Goal: Task Accomplishment & Management: Complete application form

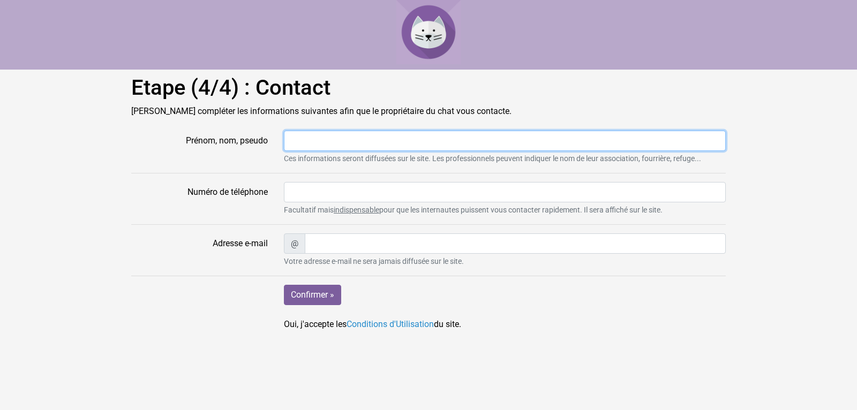
drag, startPoint x: 286, startPoint y: 138, endPoint x: 295, endPoint y: 137, distance: 9.2
click at [290, 137] on input "Prénom, nom, pseudo" at bounding box center [505, 141] width 442 height 20
click at [351, 141] on input "Prénom, nom, pseudo" at bounding box center [505, 141] width 442 height 20
type input "Fouzik"
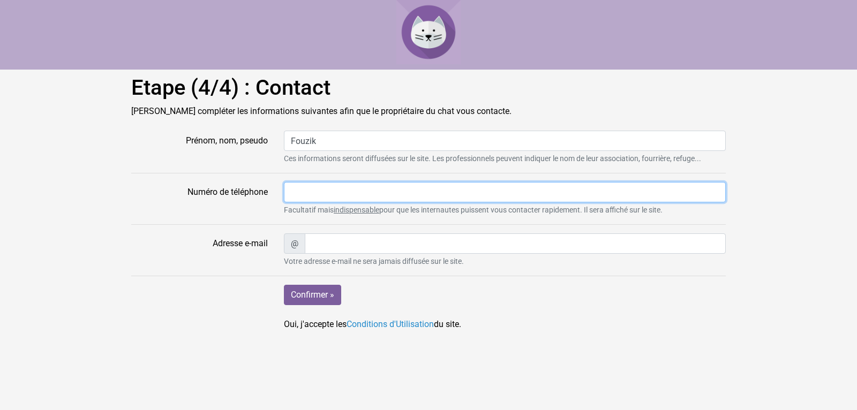
click at [352, 189] on input "Numéro de téléphone" at bounding box center [505, 192] width 442 height 20
click at [325, 191] on input "Numéro de téléphone" at bounding box center [505, 192] width 442 height 20
type input "0680851382"
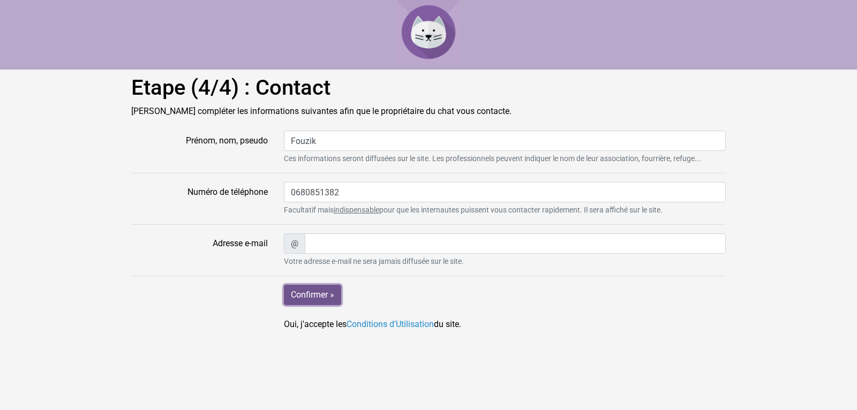
click at [321, 293] on input "Confirmer »" at bounding box center [312, 295] width 57 height 20
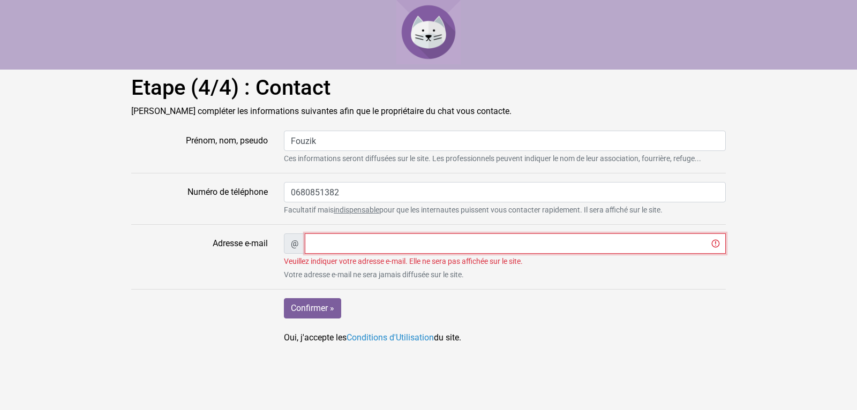
click at [325, 243] on input "Adresse e-mail" at bounding box center [515, 243] width 421 height 20
click at [336, 241] on input "Adresse e-mail" at bounding box center [515, 243] width 421 height 20
type input "[EMAIL_ADDRESS][DOMAIN_NAME]"
click at [516, 295] on form "Prénom, nom, pseudo Fouzik Ces informations seront diffusées sur le site. Les p…" at bounding box center [428, 238] width 594 height 214
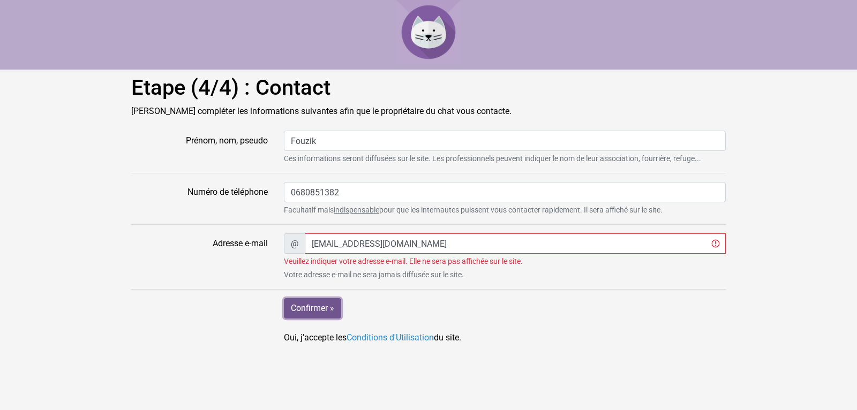
click at [314, 308] on input "Confirmer »" at bounding box center [312, 308] width 57 height 20
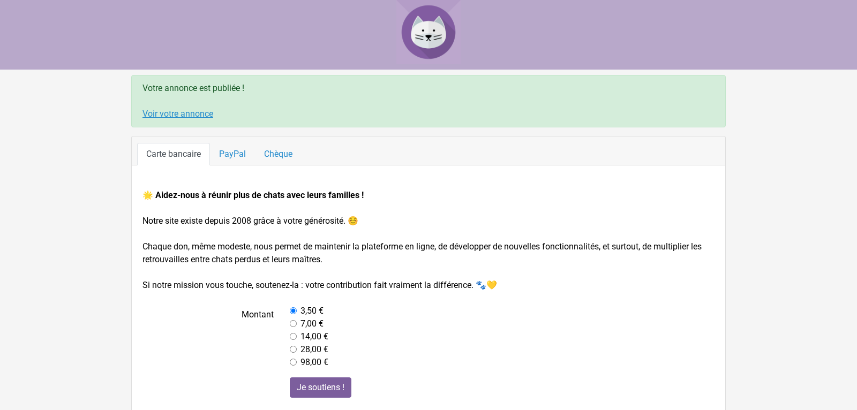
click at [170, 114] on link "Voir votre annonce" at bounding box center [177, 114] width 71 height 10
